Goal: Information Seeking & Learning: Learn about a topic

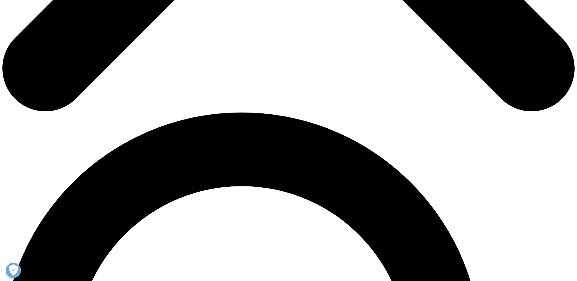
scroll to position [456, 0]
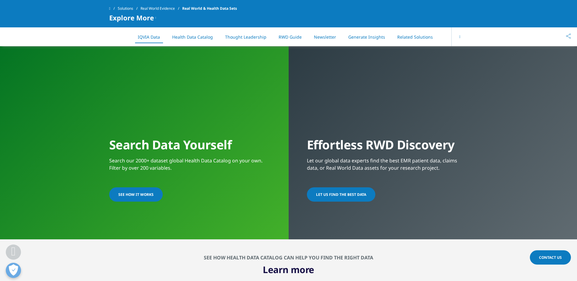
click at [142, 191] on link "SEE HOW IT WORKS" at bounding box center [136, 194] width 54 height 14
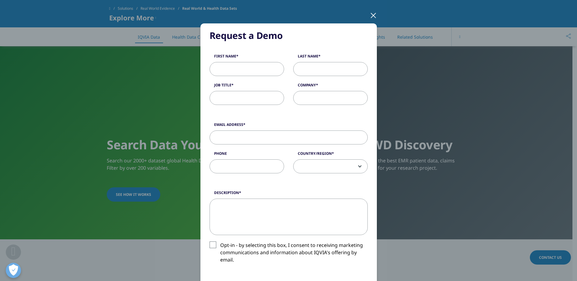
scroll to position [0, 0]
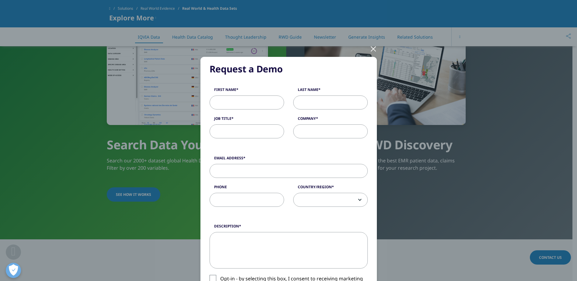
click at [370, 49] on div at bounding box center [373, 48] width 7 height 17
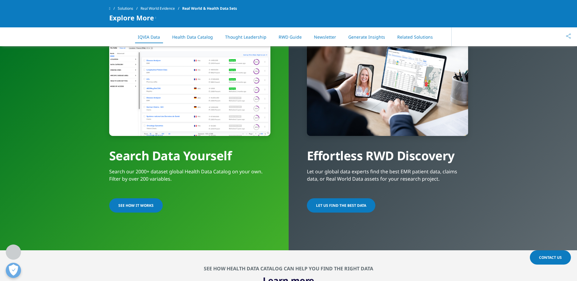
scroll to position [456, 0]
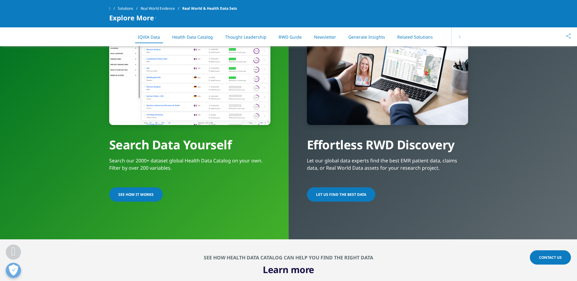
click at [346, 194] on span "LET US FIND THE BEST DATA​" at bounding box center [341, 194] width 50 height 5
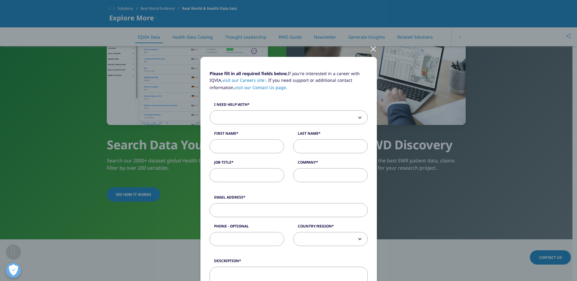
click at [335, 116] on span at bounding box center [289, 118] width 158 height 14
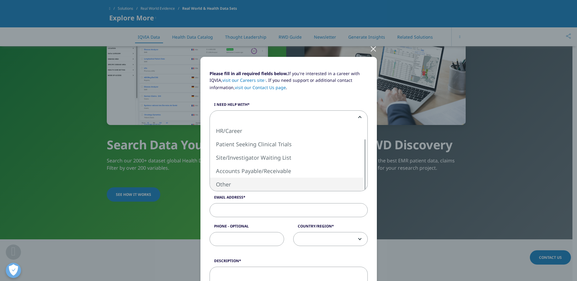
click at [416, 205] on div "Please fill in all required fields below. If you're interested in a career with…" at bounding box center [288, 253] width 359 height 506
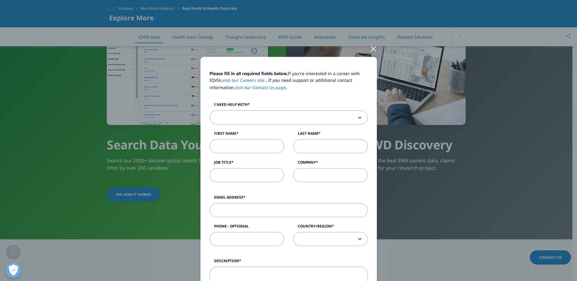
click at [370, 49] on div at bounding box center [373, 48] width 7 height 17
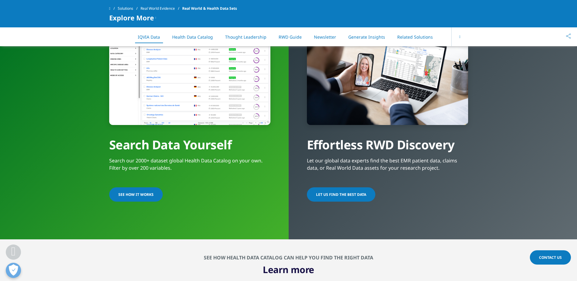
click at [361, 35] on link "Generate Insights" at bounding box center [366, 37] width 37 height 6
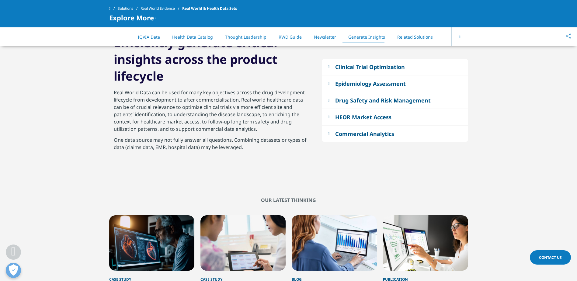
scroll to position [1344, 0]
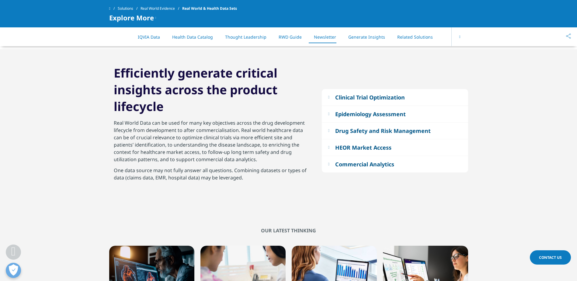
click at [344, 96] on div "Clinical Trial Optimization" at bounding box center [370, 97] width 70 height 7
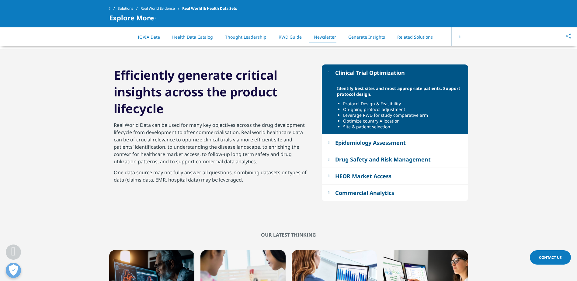
click at [345, 145] on div "Epidemiology Assessment" at bounding box center [370, 142] width 71 height 7
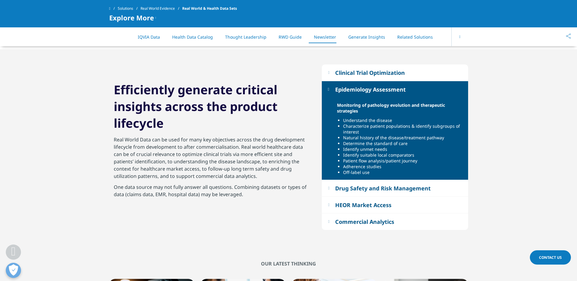
click at [343, 185] on div "Drug Safety and Risk Management" at bounding box center [382, 188] width 95 height 7
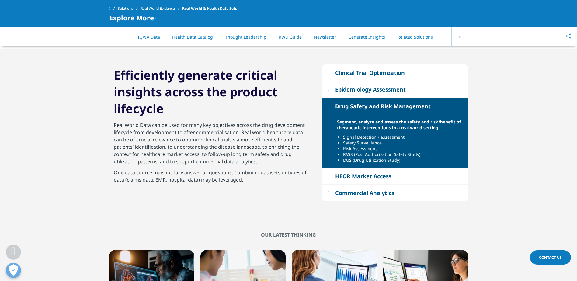
click at [344, 180] on button "HEOR Market Access" at bounding box center [395, 176] width 146 height 16
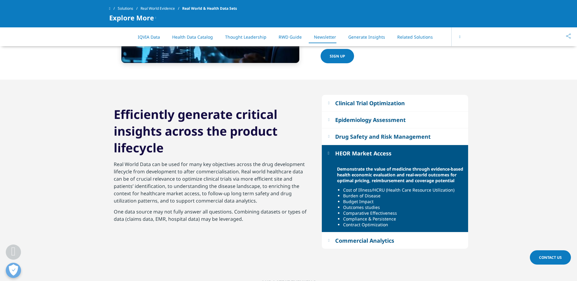
scroll to position [1070, 0]
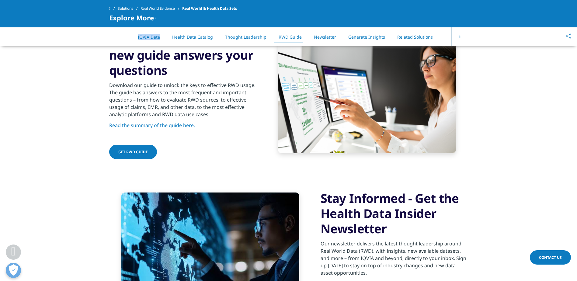
drag, startPoint x: 129, startPoint y: 33, endPoint x: 161, endPoint y: 34, distance: 32.2
click at [161, 34] on div "On This Page IQVIA Data Health Data Catalog Thought Leadership RWD Guide Newsle…" at bounding box center [288, 36] width 359 height 19
copy div "IQVIA Data"
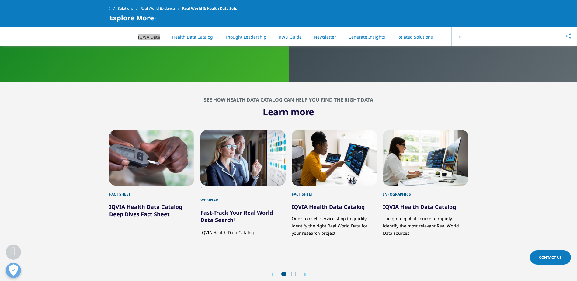
scroll to position [614, 0]
click at [127, 215] on link "IQVIA Health Data Catalog Deep Dives Fact Sheet" at bounding box center [145, 210] width 73 height 15
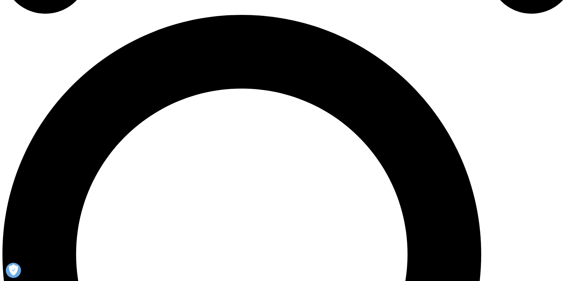
scroll to position [639, 0]
